Goal: Obtain resource: Download file/media

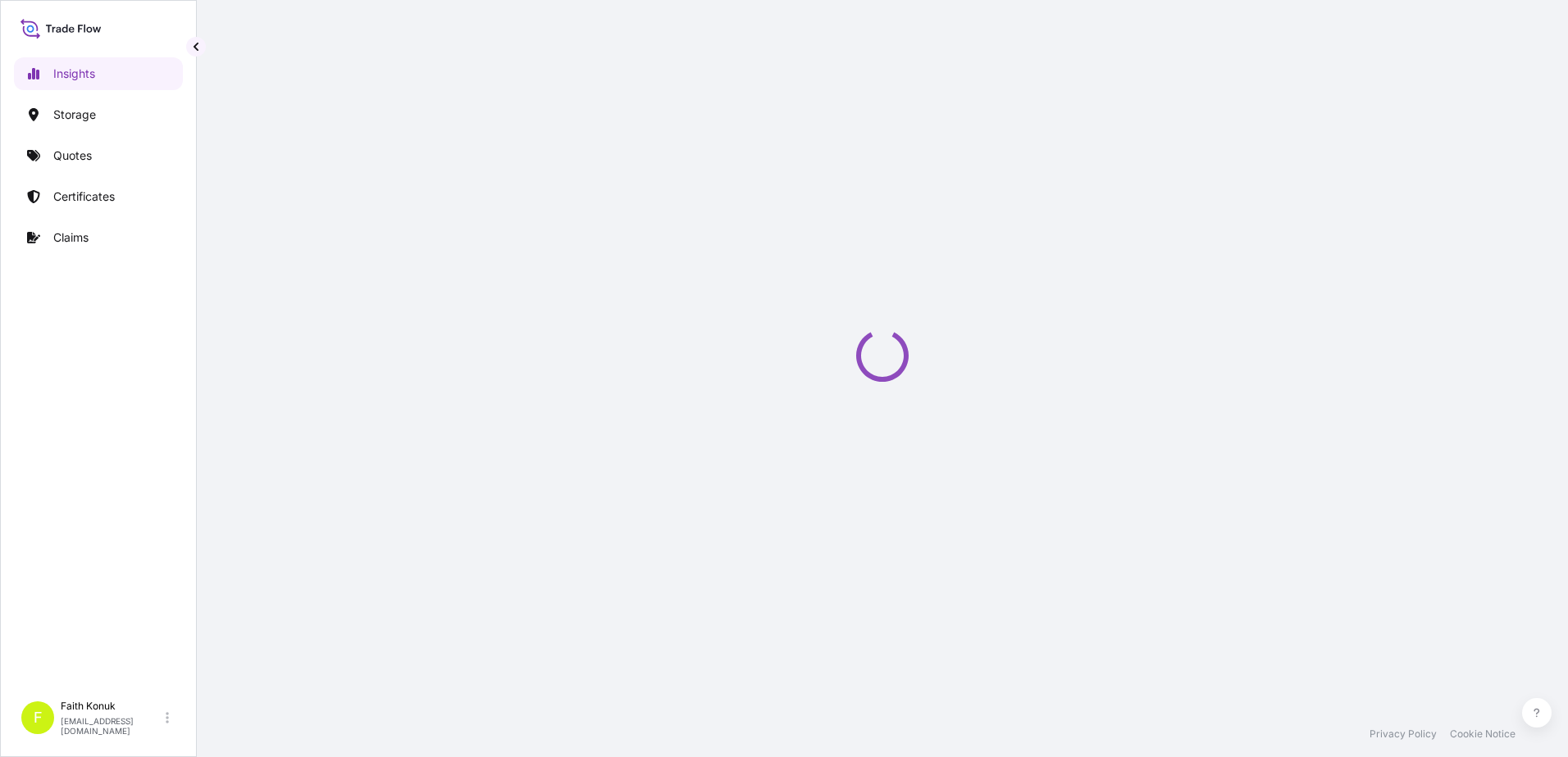
select select "2025"
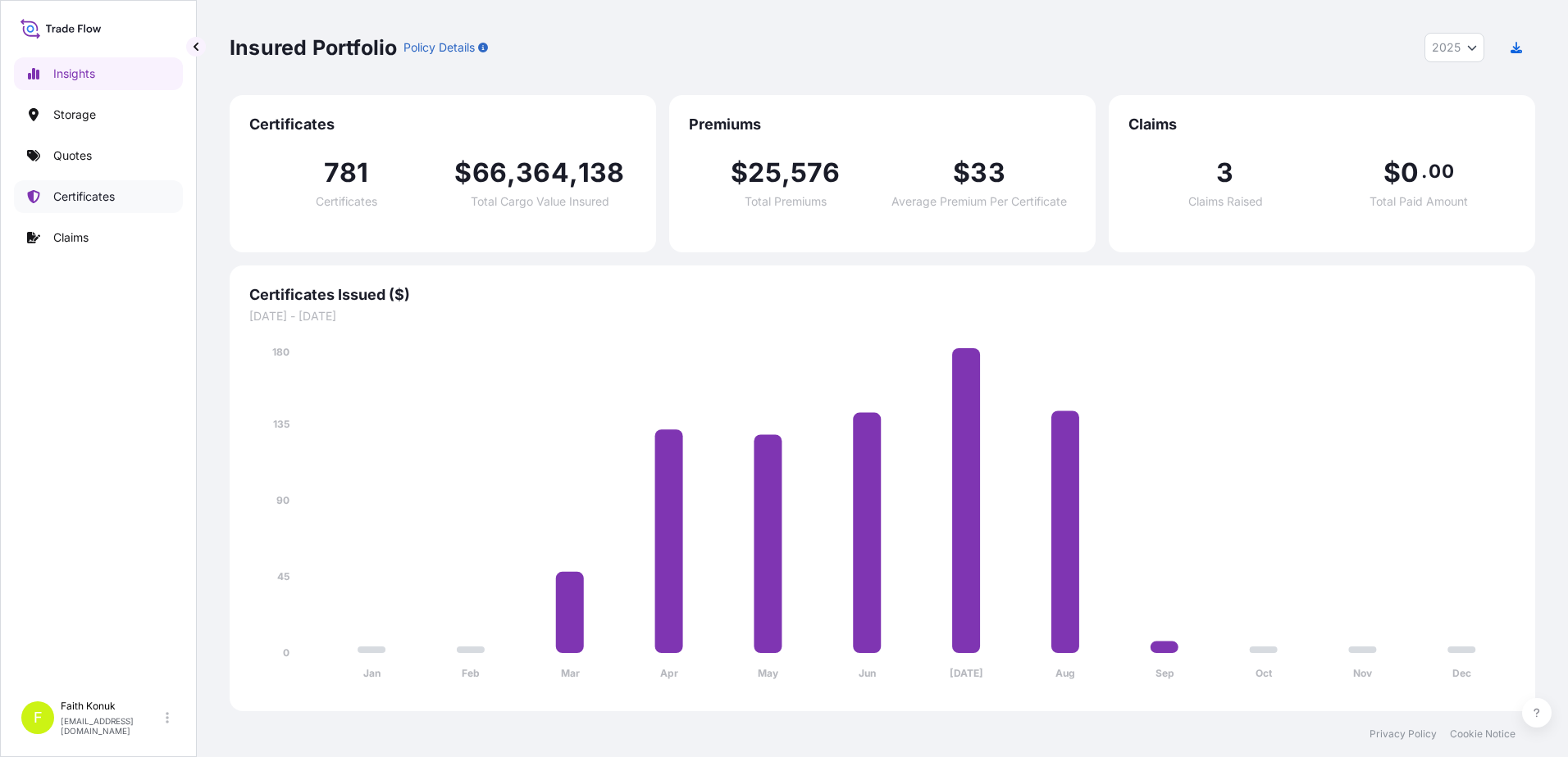
click at [103, 199] on p "Certificates" at bounding box center [84, 197] width 62 height 16
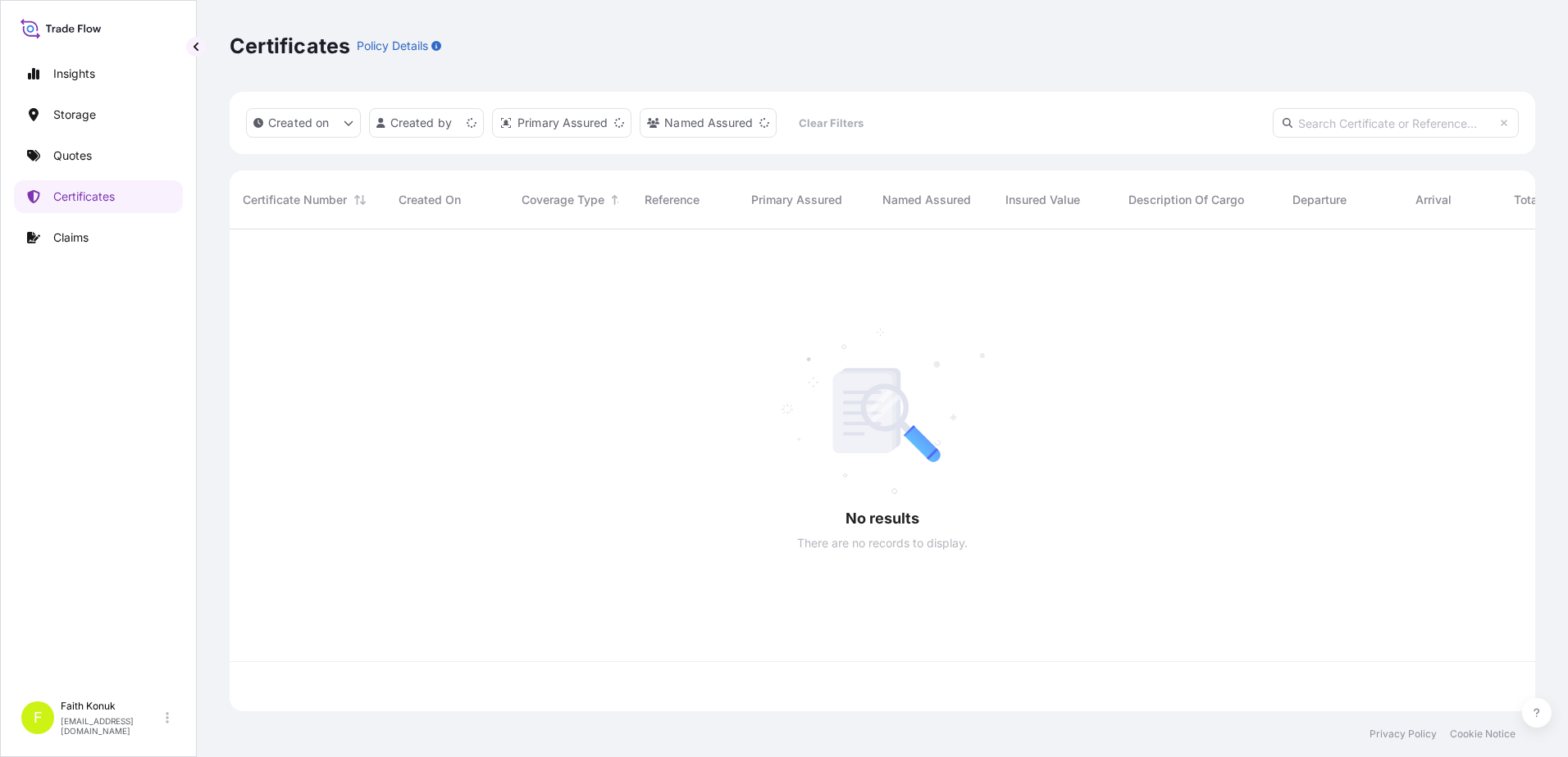
scroll to position [479, 1293]
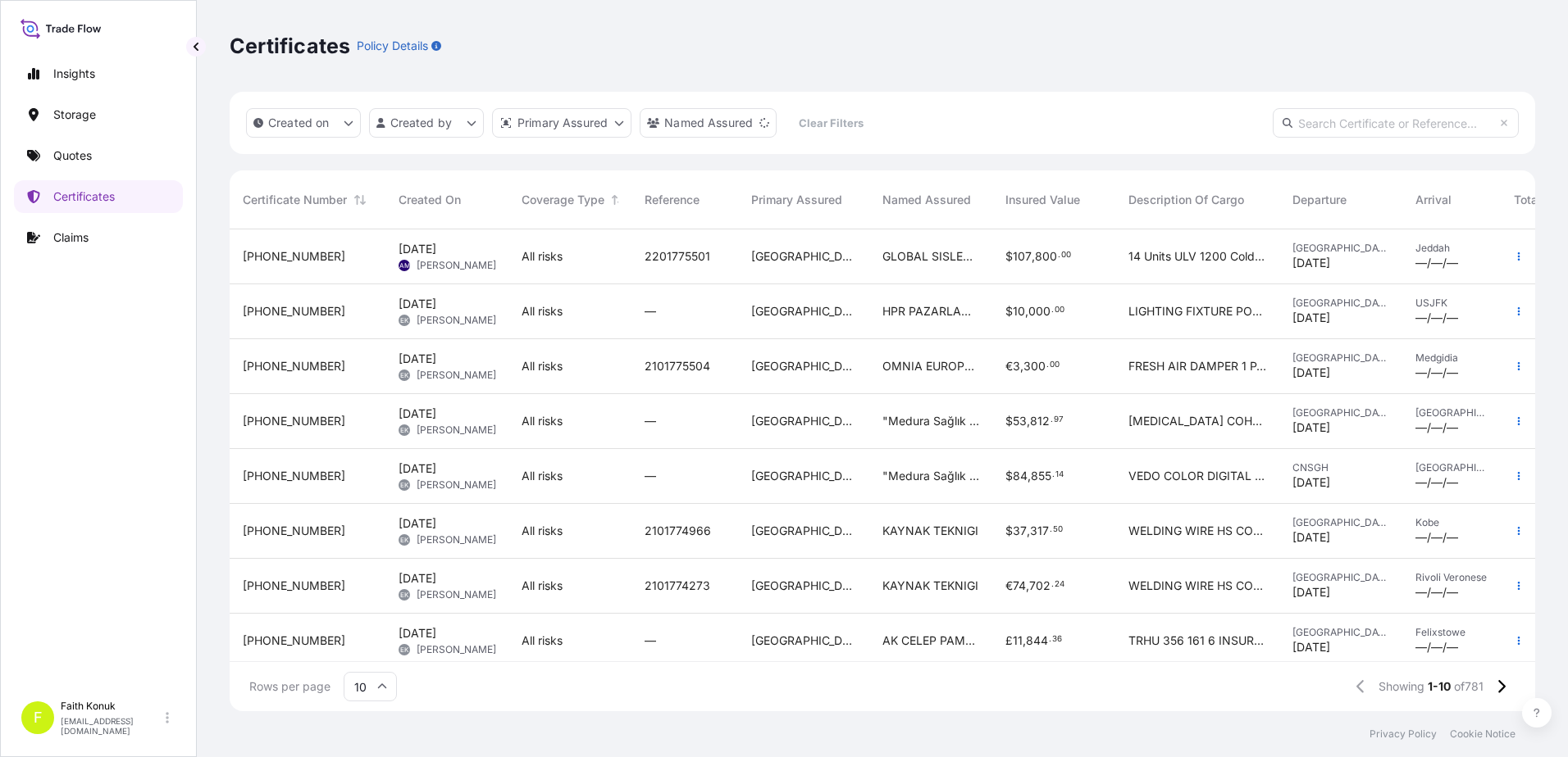
click at [1345, 130] on input "text" at bounding box center [1395, 122] width 246 height 29
paste input "31600-791"
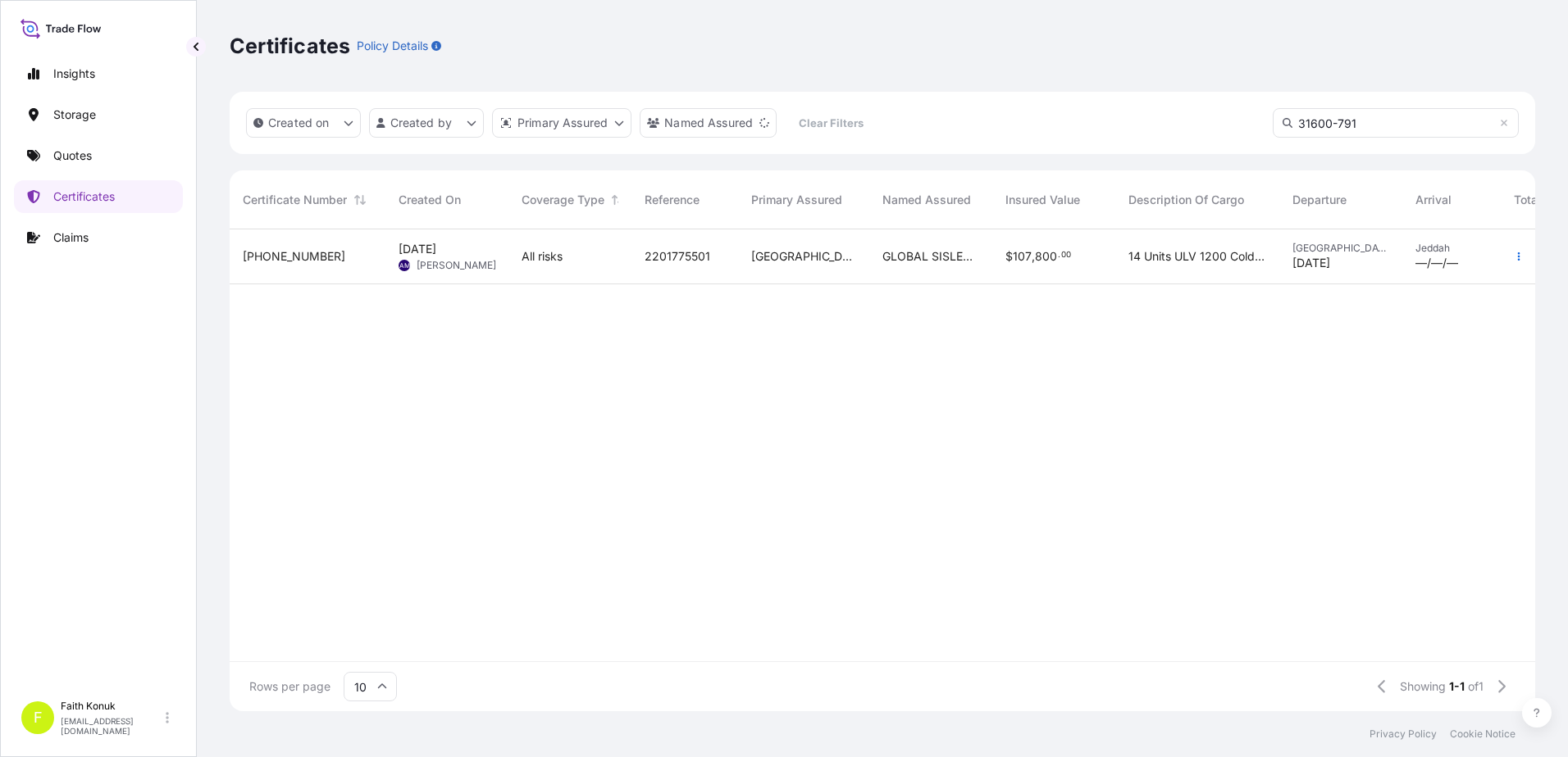
type input "31600-791"
click at [348, 262] on div "[PHONE_NUMBER]" at bounding box center [307, 257] width 130 height 16
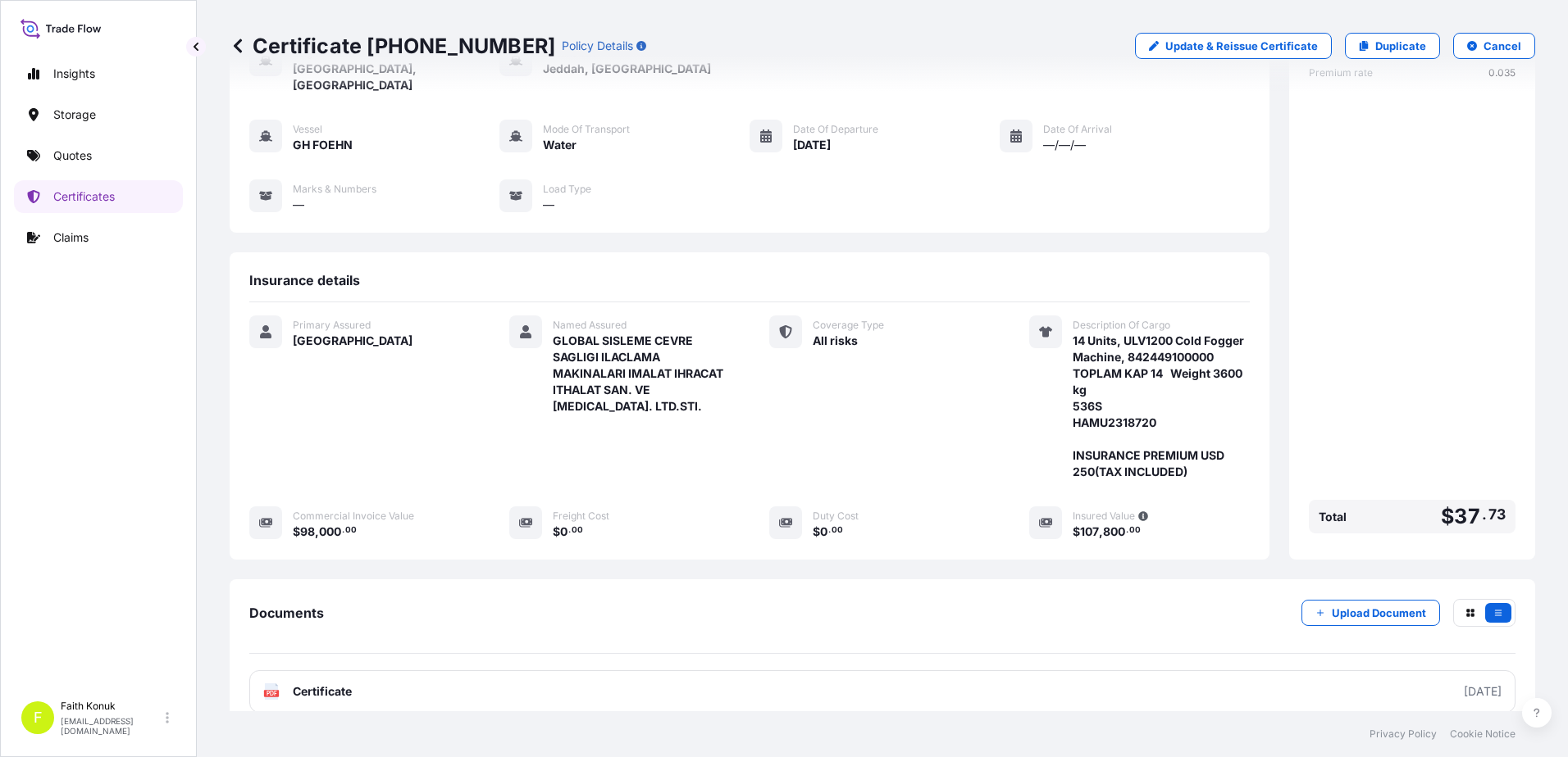
scroll to position [219, 0]
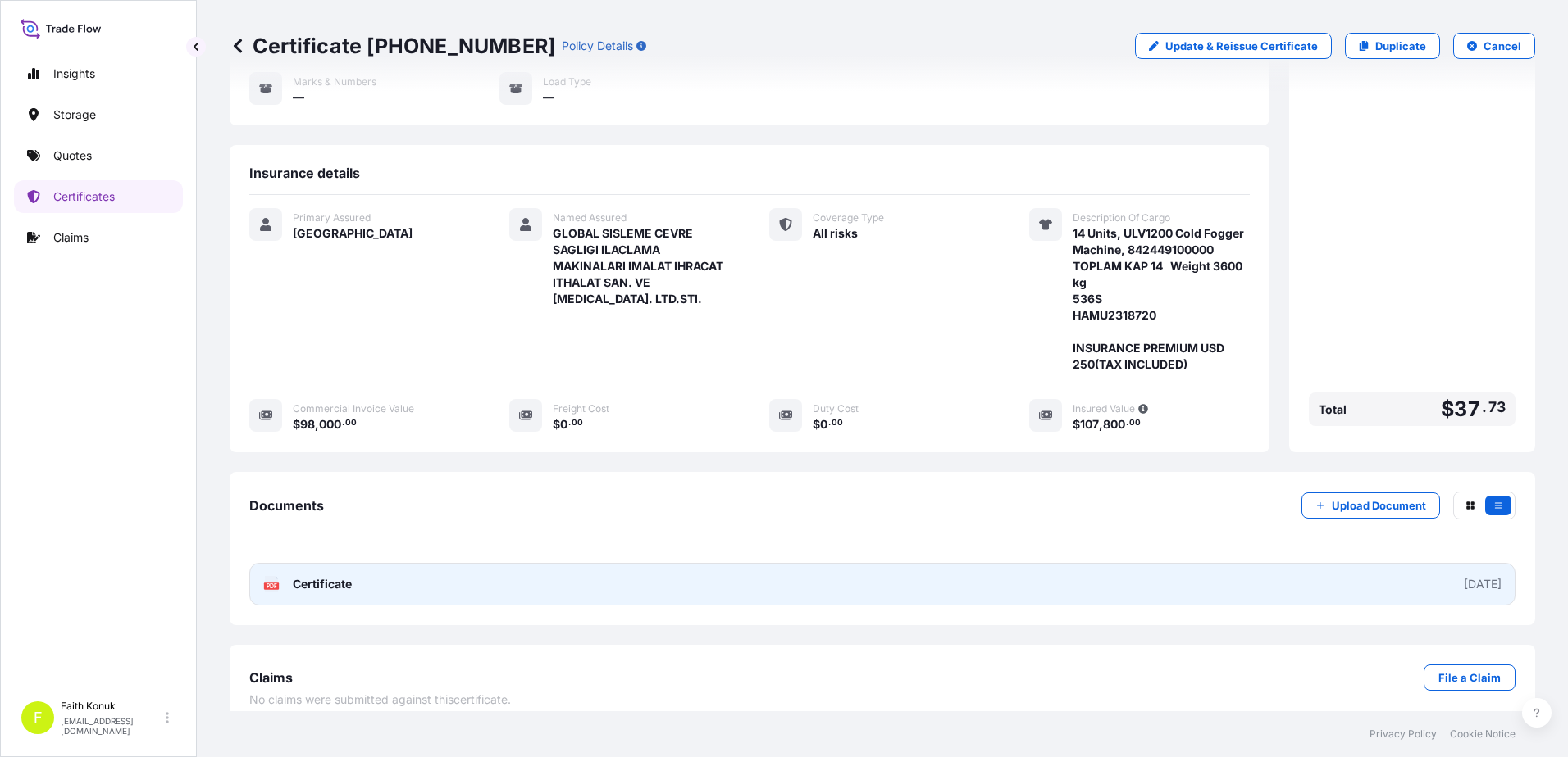
click at [308, 576] on span "Certificate" at bounding box center [322, 585] width 59 height 16
